Goal: Transaction & Acquisition: Purchase product/service

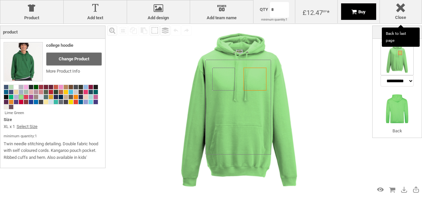
click at [365, 13] on span "Buy" at bounding box center [361, 11] width 7 height 5
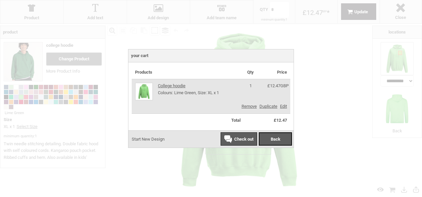
click at [243, 140] on span "Check out" at bounding box center [243, 139] width 19 height 5
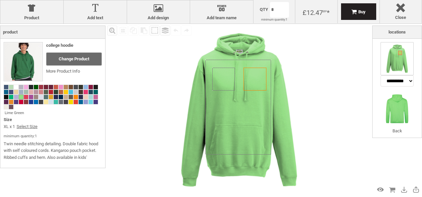
click at [47, 124] on div "XL x 1 Select Size" at bounding box center [53, 128] width 98 height 10
